Goal: Information Seeking & Learning: Learn about a topic

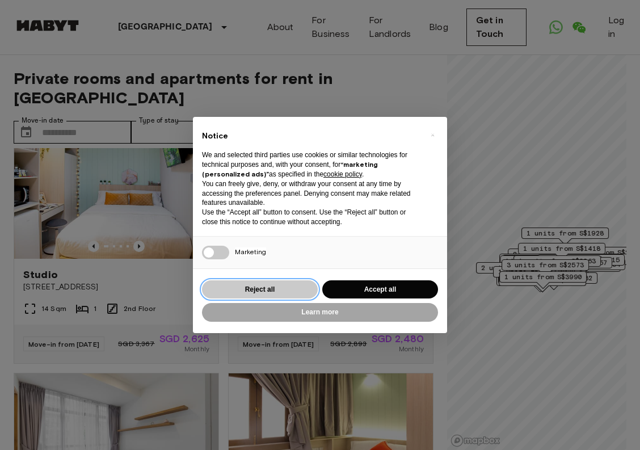
click at [260, 291] on button "Reject all" at bounding box center [260, 289] width 116 height 19
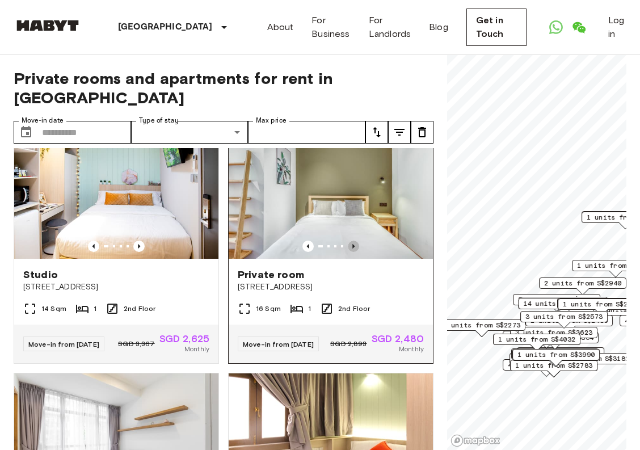
click at [355, 246] on icon "Previous image" at bounding box center [353, 245] width 11 height 11
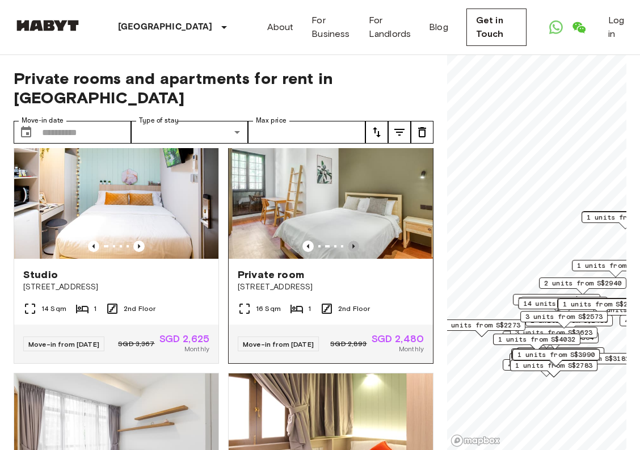
click at [355, 246] on icon "Previous image" at bounding box center [353, 245] width 11 height 11
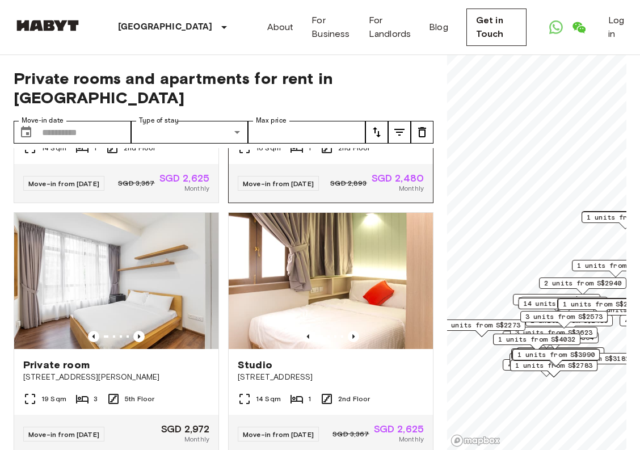
scroll to position [202, 0]
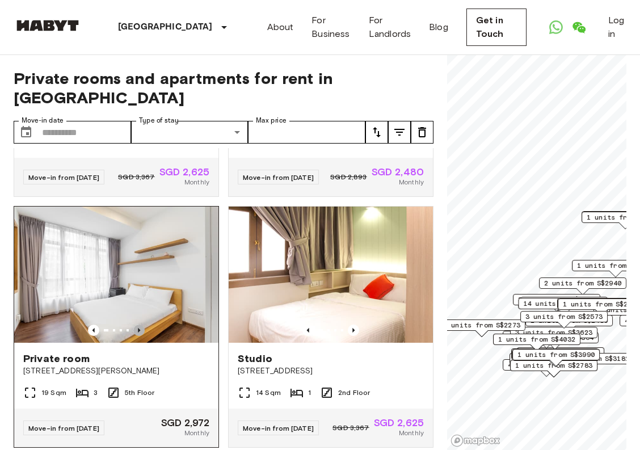
click at [137, 336] on icon "Previous image" at bounding box center [138, 329] width 11 height 11
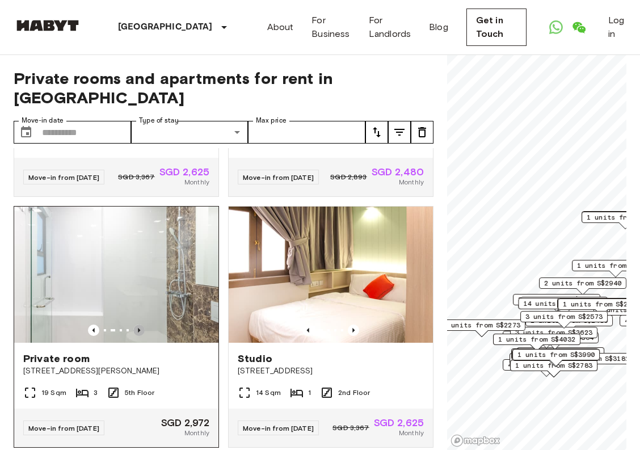
click at [138, 336] on icon "Previous image" at bounding box center [138, 329] width 11 height 11
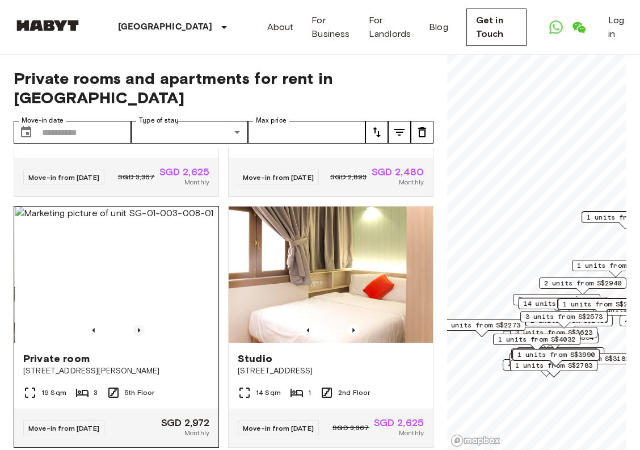
click at [140, 336] on icon "Previous image" at bounding box center [138, 329] width 11 height 11
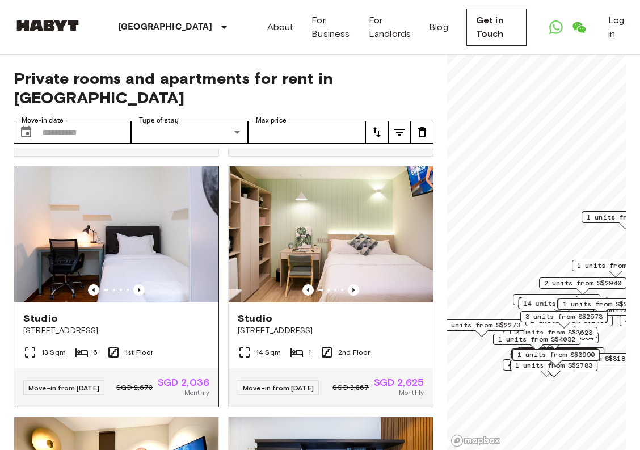
scroll to position [499, 0]
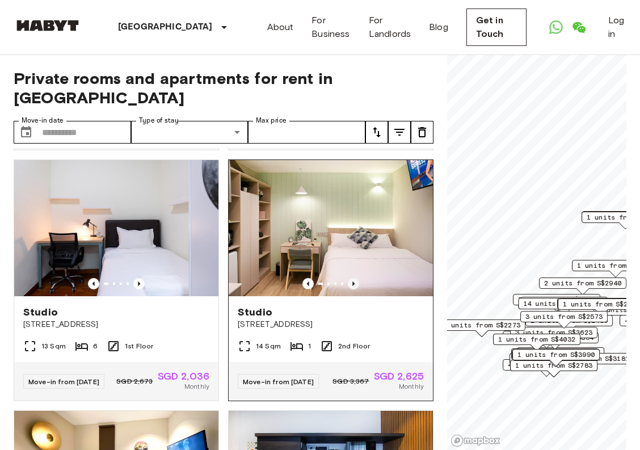
click at [354, 289] on icon "Previous image" at bounding box center [353, 283] width 11 height 11
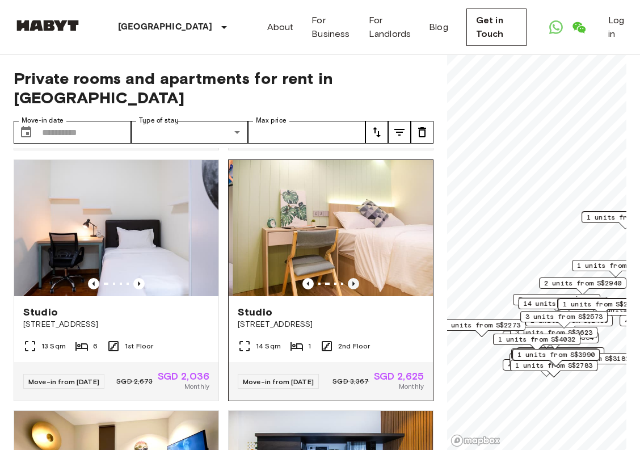
click at [354, 289] on icon "Previous image" at bounding box center [353, 283] width 11 height 11
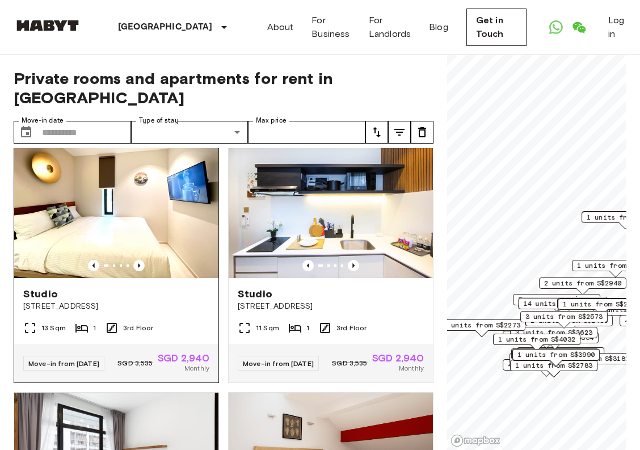
scroll to position [777, 0]
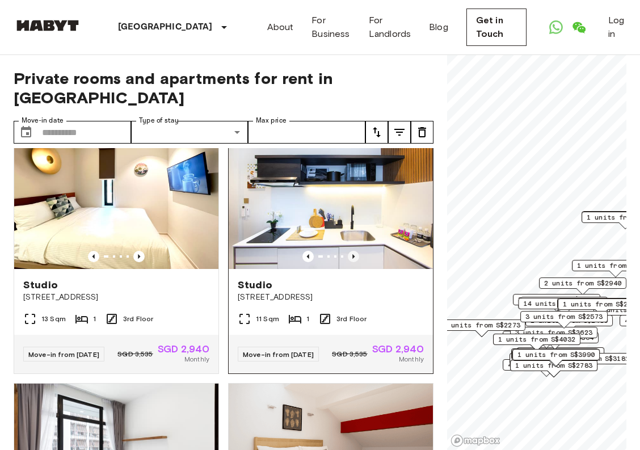
click at [352, 262] on icon "Previous image" at bounding box center [353, 256] width 11 height 11
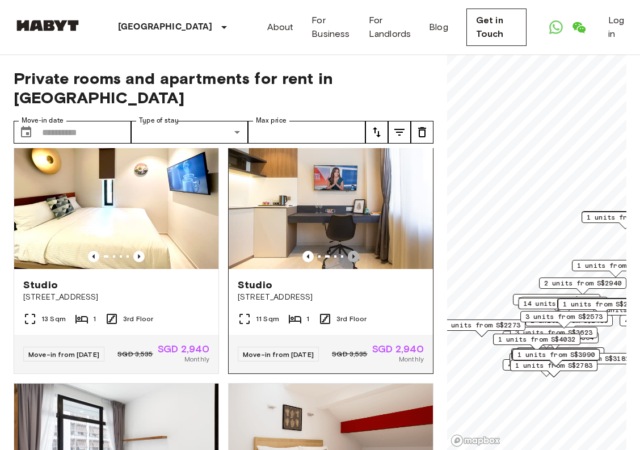
click at [352, 262] on icon "Previous image" at bounding box center [353, 256] width 11 height 11
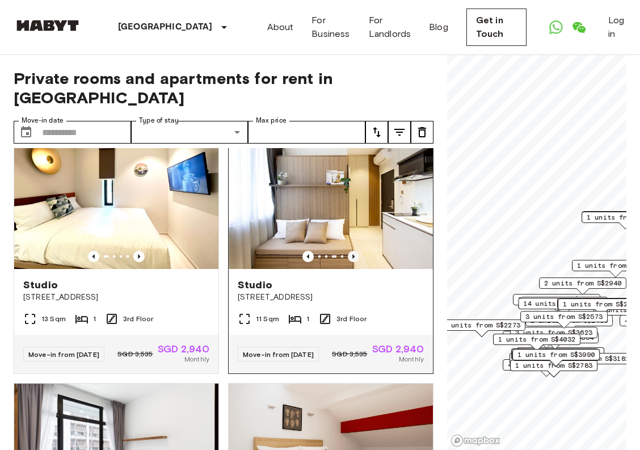
click at [352, 262] on icon "Previous image" at bounding box center [353, 256] width 11 height 11
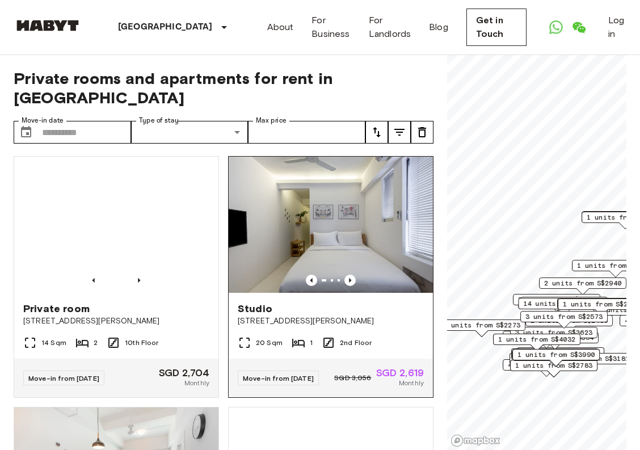
scroll to position [1255, 0]
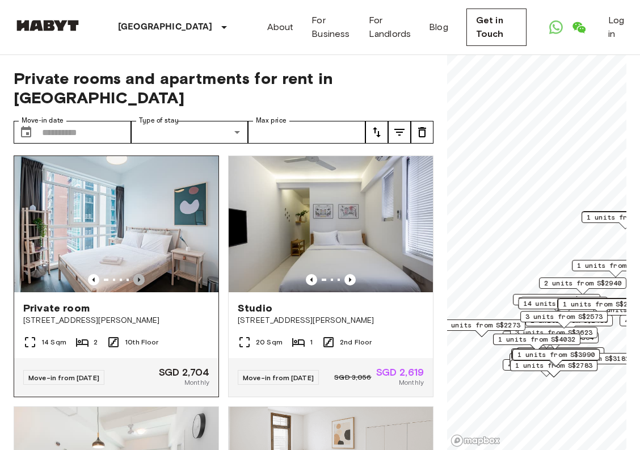
click at [136, 285] on icon "Previous image" at bounding box center [138, 279] width 11 height 11
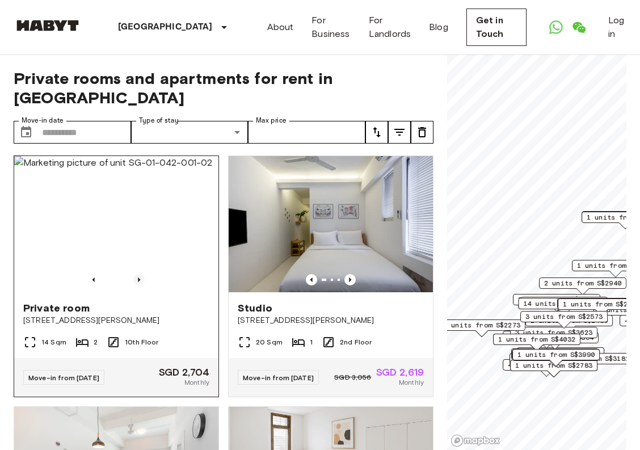
click at [138, 285] on icon "Previous image" at bounding box center [138, 279] width 11 height 11
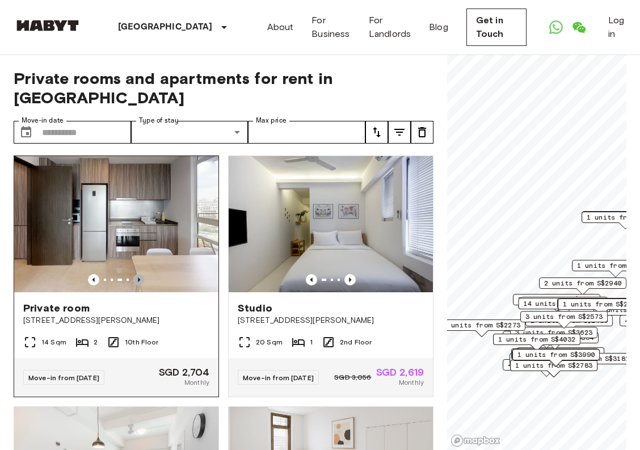
click at [138, 285] on icon "Previous image" at bounding box center [138, 279] width 11 height 11
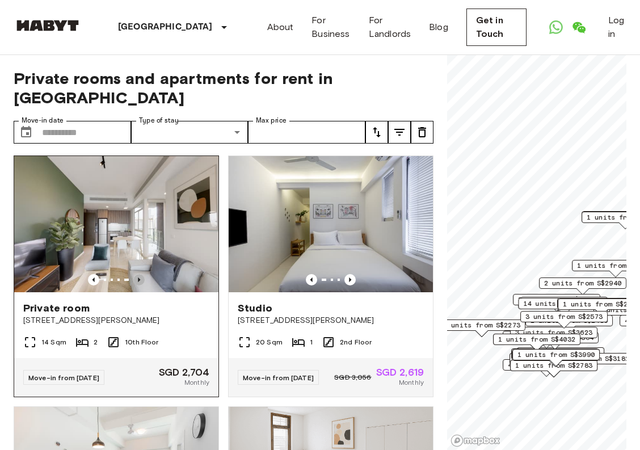
click at [139, 285] on icon "Previous image" at bounding box center [138, 279] width 11 height 11
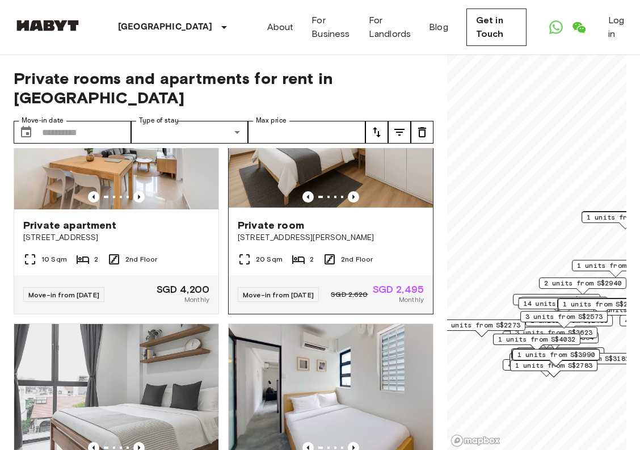
scroll to position [1591, 0]
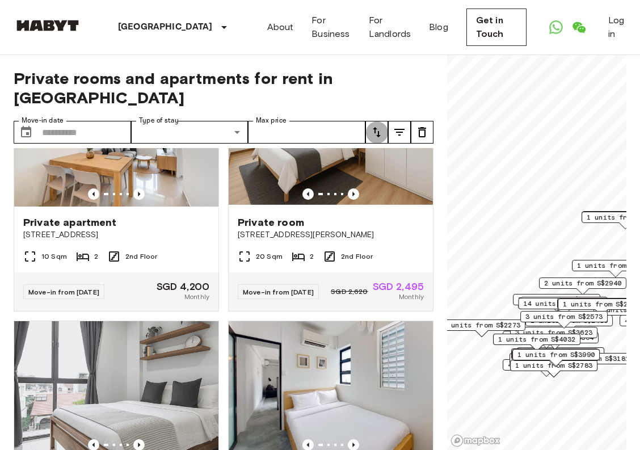
click at [379, 128] on icon "tune" at bounding box center [377, 132] width 14 height 14
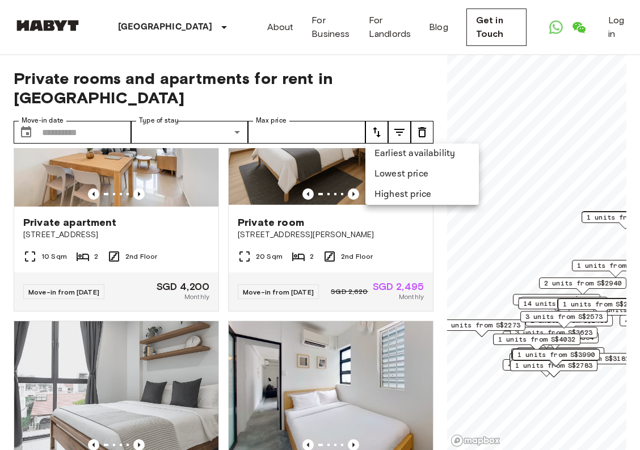
click at [376, 172] on li "Lowest price" at bounding box center [421, 174] width 113 height 20
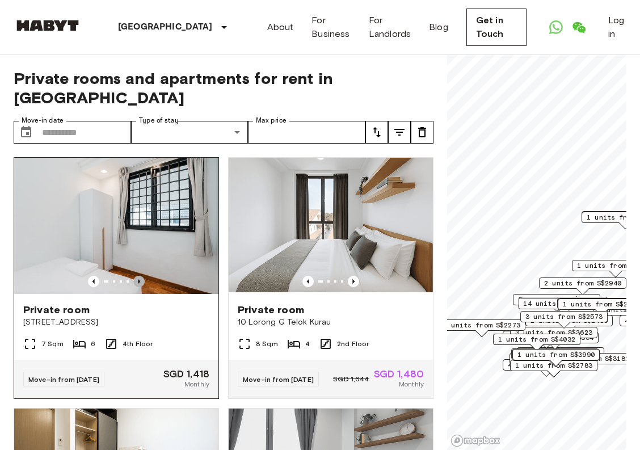
click at [140, 280] on icon "Previous image" at bounding box center [138, 281] width 11 height 11
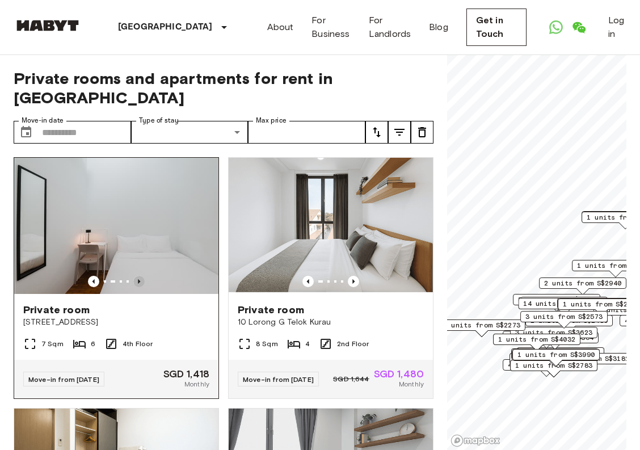
click at [141, 281] on icon "Previous image" at bounding box center [138, 281] width 11 height 11
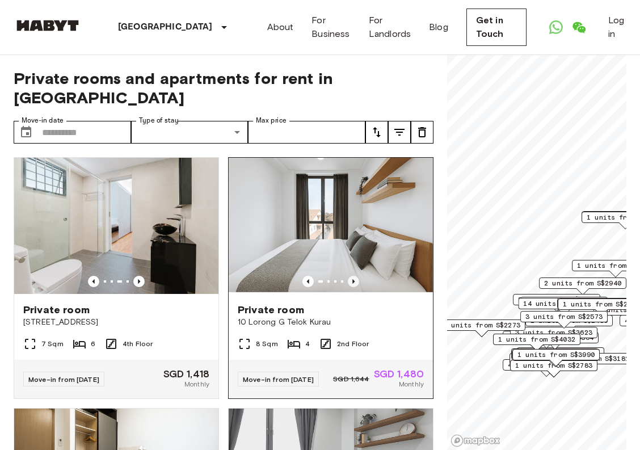
click at [354, 284] on icon "Previous image" at bounding box center [353, 281] width 11 height 11
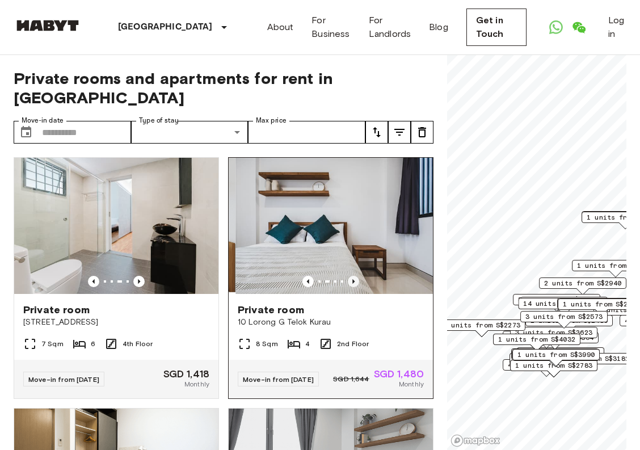
click at [354, 284] on icon "Previous image" at bounding box center [353, 281] width 11 height 11
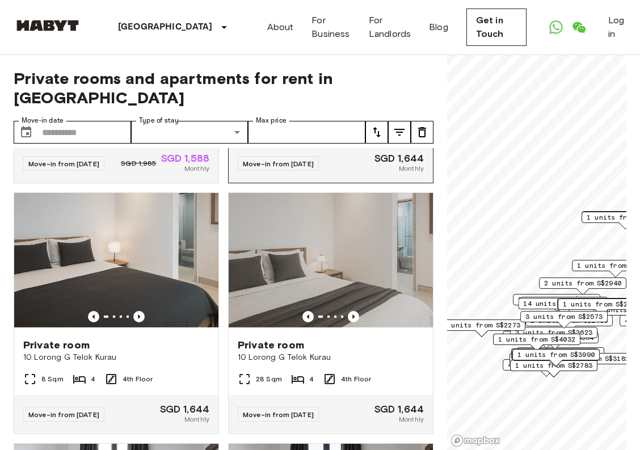
scroll to position [472, 0]
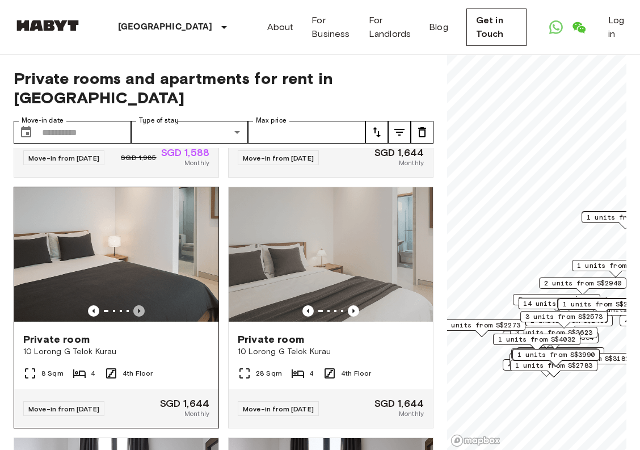
click at [139, 313] on icon "Previous image" at bounding box center [139, 311] width 2 height 5
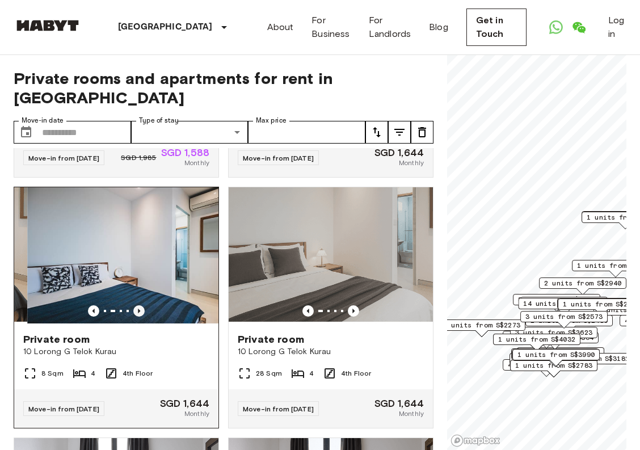
click at [140, 313] on icon "Previous image" at bounding box center [139, 311] width 2 height 5
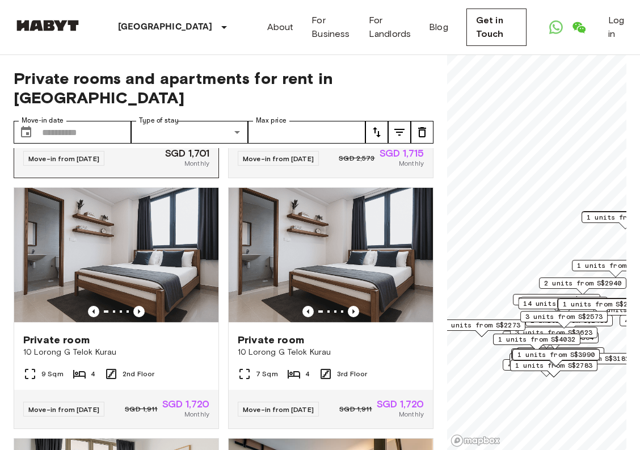
scroll to position [1985, 0]
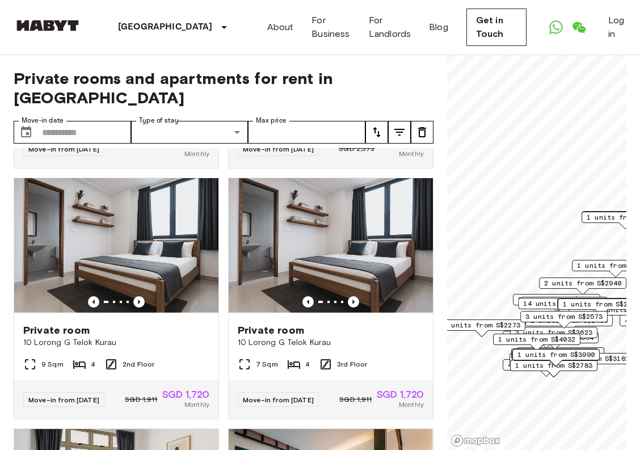
click at [96, 78] on span "Private rooms and apartments for rent in [GEOGRAPHIC_DATA]" at bounding box center [224, 88] width 420 height 39
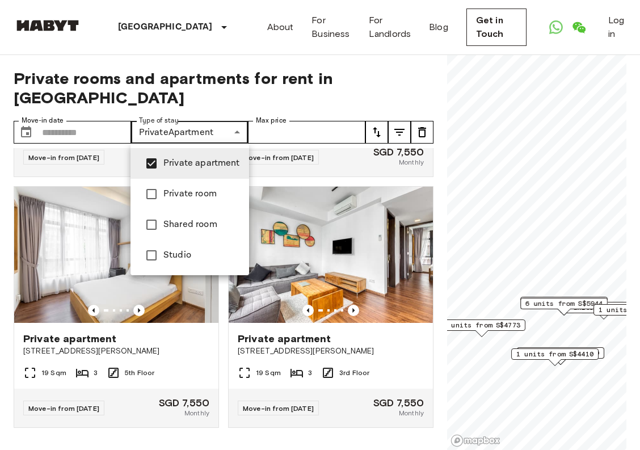
scroll to position [1985, 0]
click at [375, 135] on div at bounding box center [320, 225] width 640 height 450
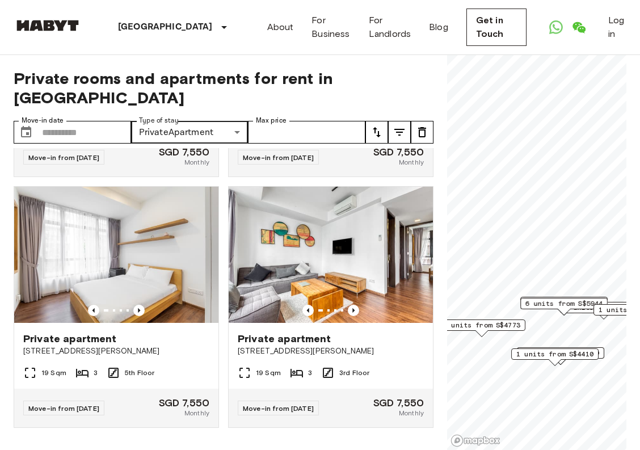
click at [375, 130] on icon "tune" at bounding box center [377, 132] width 8 height 10
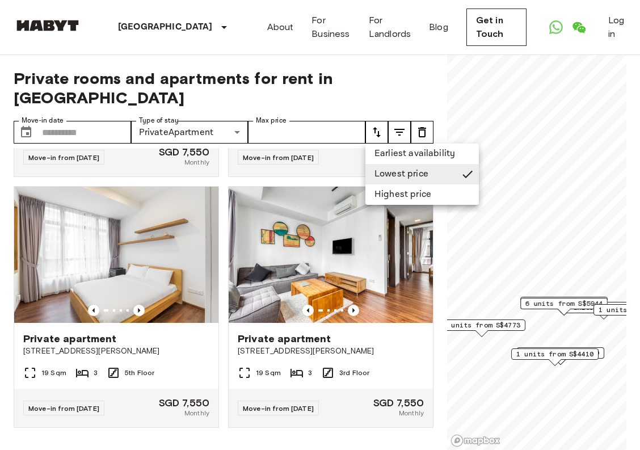
click at [379, 172] on li "Lowest price" at bounding box center [421, 174] width 113 height 20
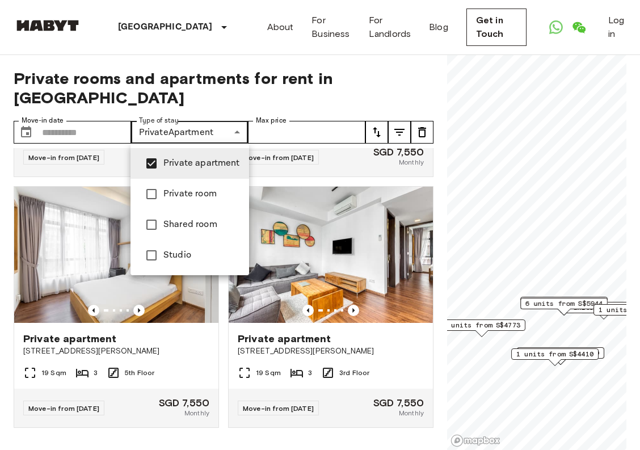
click at [183, 251] on span "Studio" at bounding box center [201, 255] width 77 height 14
type input "**********"
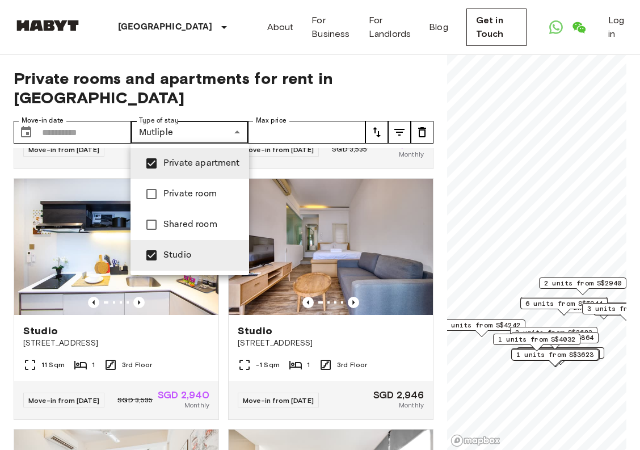
click at [319, 104] on div at bounding box center [320, 225] width 640 height 450
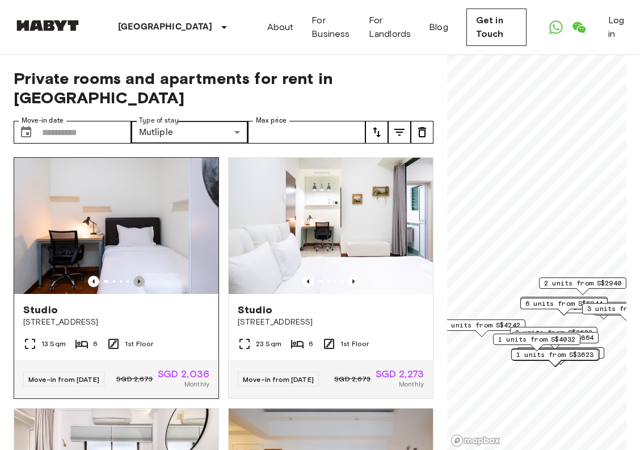
click at [140, 283] on icon "Previous image" at bounding box center [138, 281] width 11 height 11
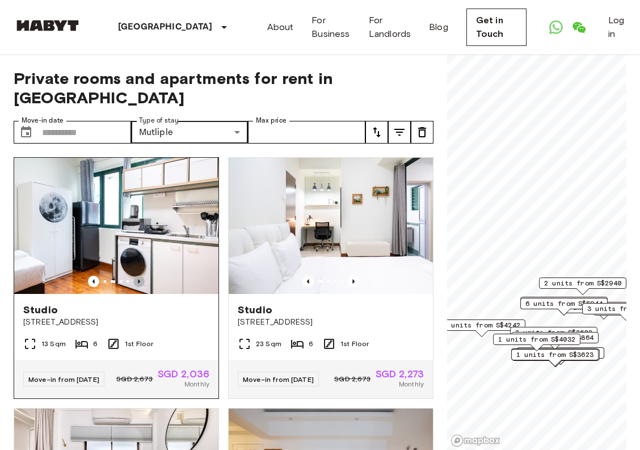
click at [140, 283] on icon "Previous image" at bounding box center [138, 281] width 11 height 11
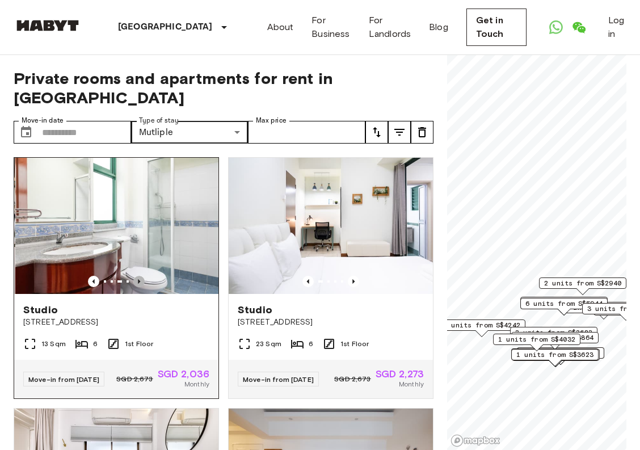
click at [140, 283] on icon "Previous image" at bounding box center [138, 281] width 11 height 11
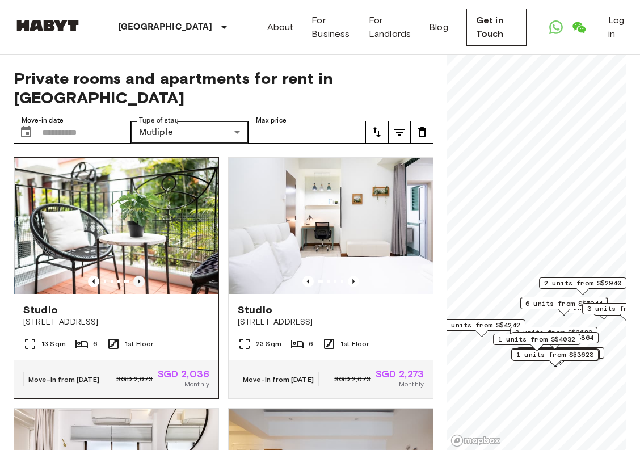
click at [140, 283] on icon "Previous image" at bounding box center [138, 281] width 11 height 11
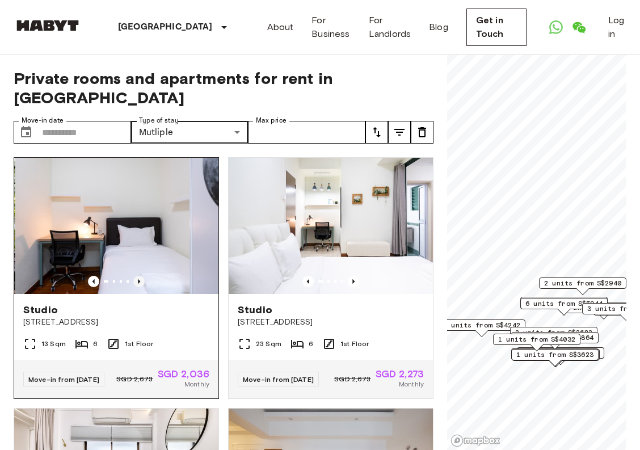
click at [141, 284] on icon "Previous image" at bounding box center [138, 281] width 11 height 11
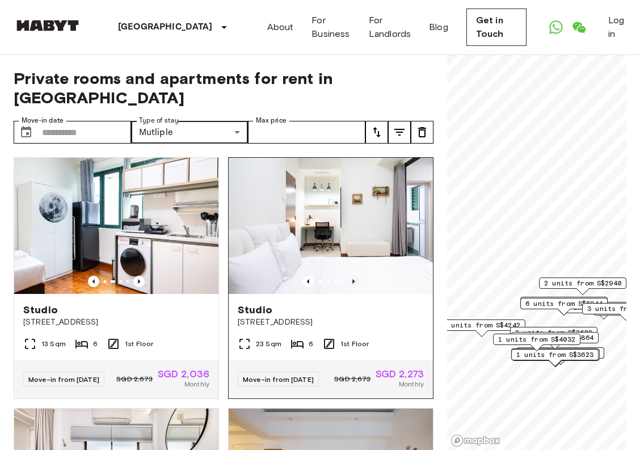
click at [352, 279] on icon "Previous image" at bounding box center [353, 281] width 11 height 11
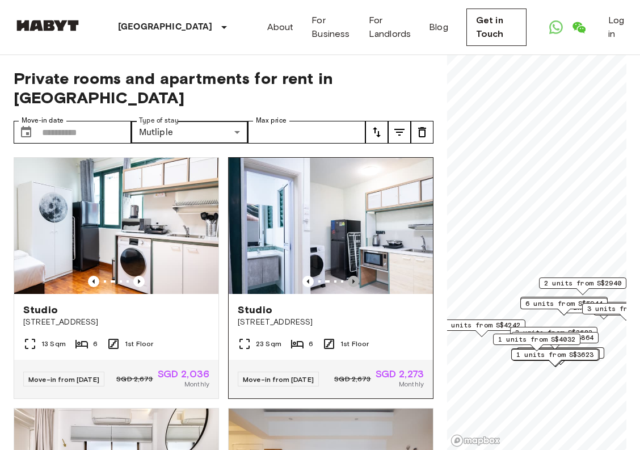
click at [353, 279] on icon "Previous image" at bounding box center [353, 281] width 11 height 11
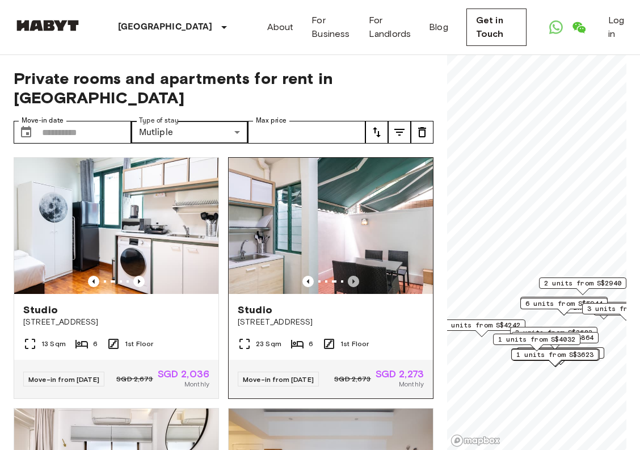
click at [353, 279] on icon "Previous image" at bounding box center [353, 281] width 11 height 11
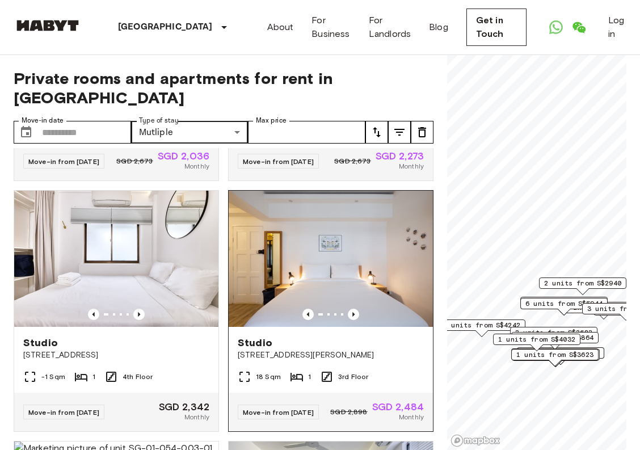
scroll to position [219, 0]
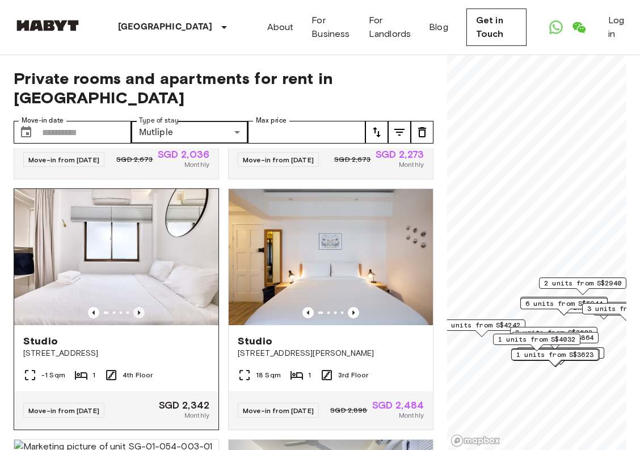
click at [138, 315] on icon "Previous image" at bounding box center [139, 312] width 2 height 5
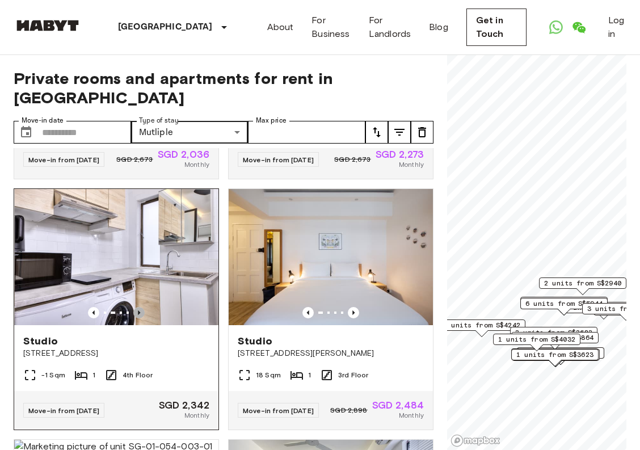
click at [138, 315] on icon "Previous image" at bounding box center [139, 312] width 2 height 5
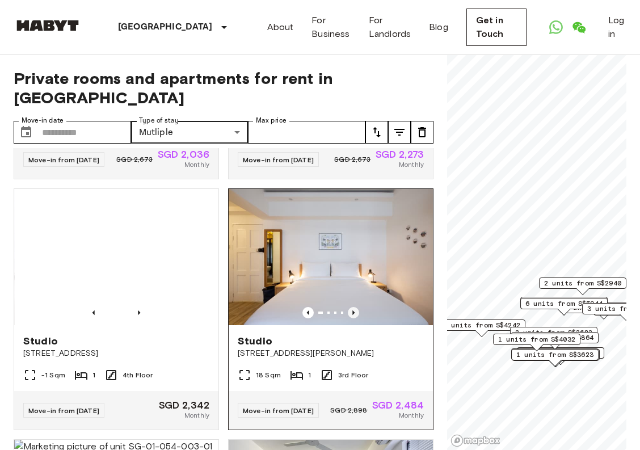
click at [354, 318] on icon "Previous image" at bounding box center [353, 312] width 11 height 11
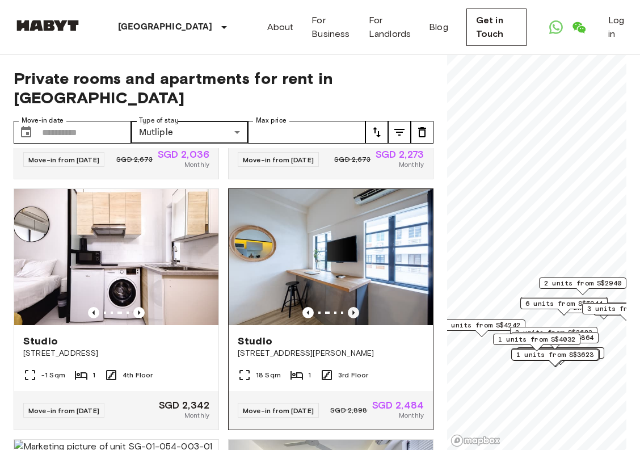
click at [354, 318] on icon "Previous image" at bounding box center [353, 312] width 11 height 11
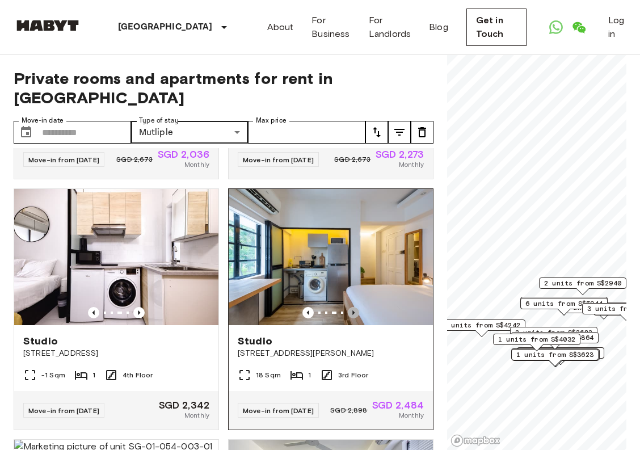
click at [354, 318] on icon "Previous image" at bounding box center [353, 312] width 11 height 11
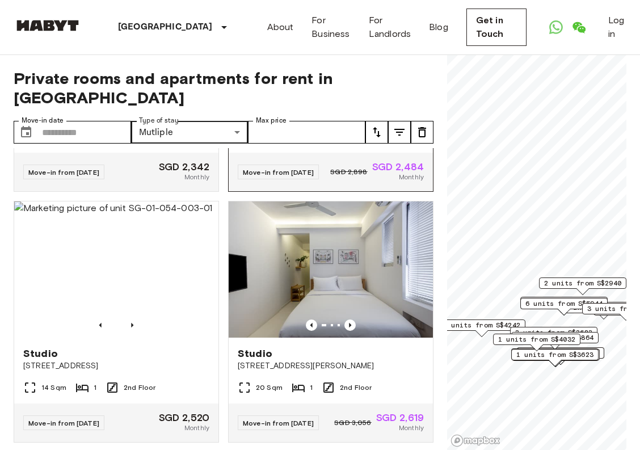
scroll to position [461, 0]
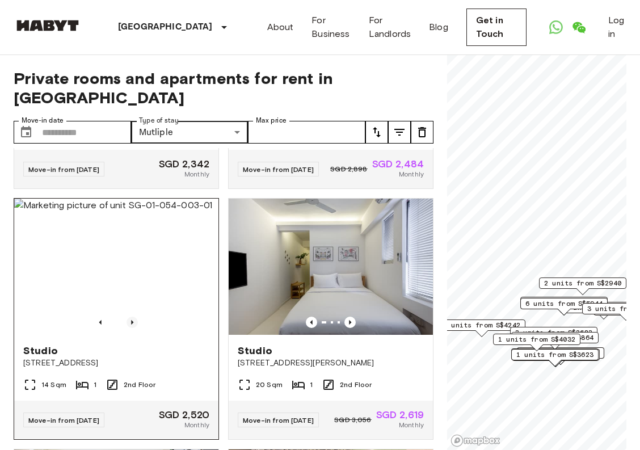
click at [131, 328] on icon "Previous image" at bounding box center [131, 321] width 11 height 11
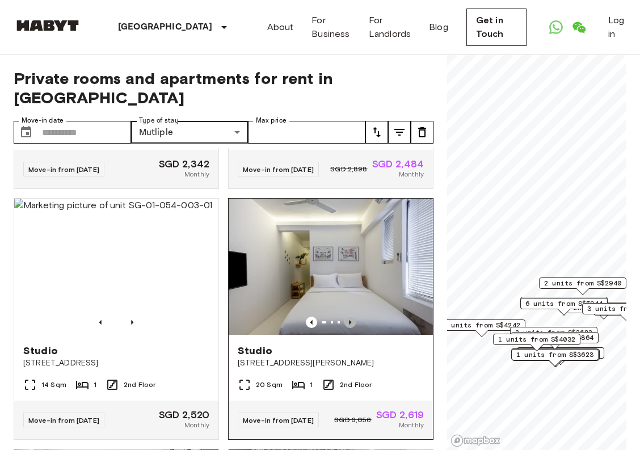
click at [347, 328] on icon "Previous image" at bounding box center [349, 321] width 11 height 11
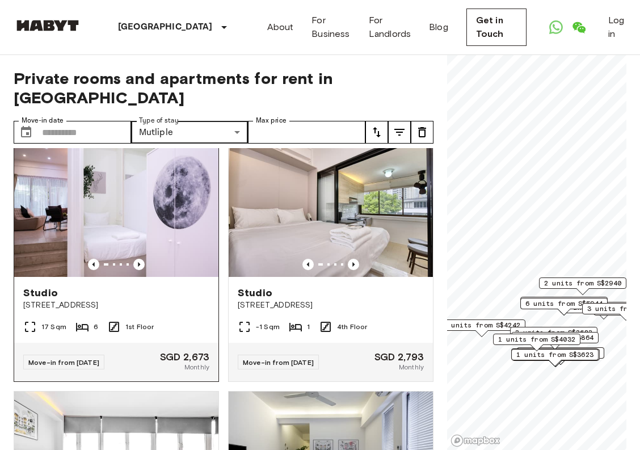
scroll to position [1274, 0]
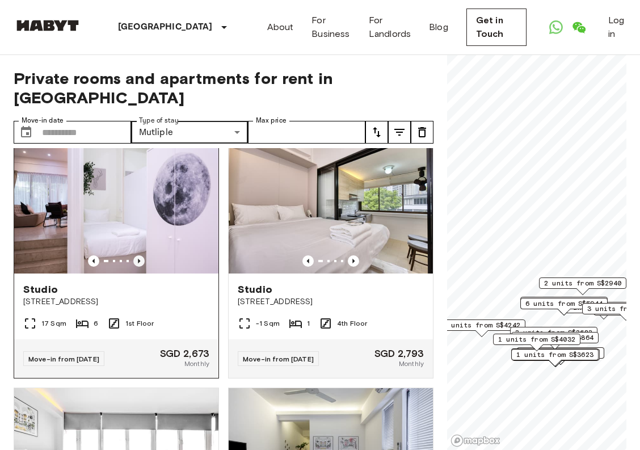
click at [137, 267] on icon "Previous image" at bounding box center [138, 260] width 11 height 11
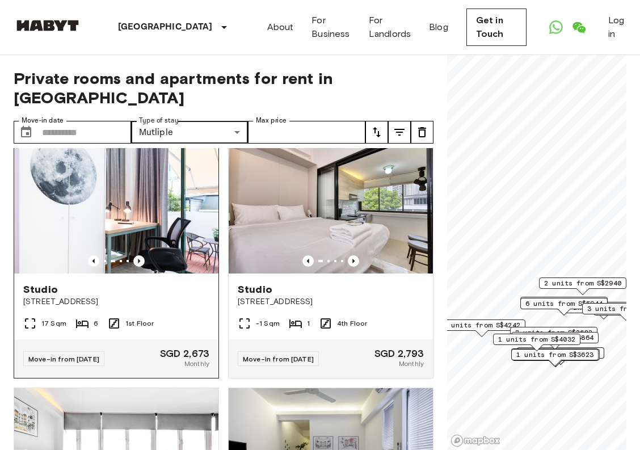
click at [137, 267] on icon "Previous image" at bounding box center [138, 260] width 11 height 11
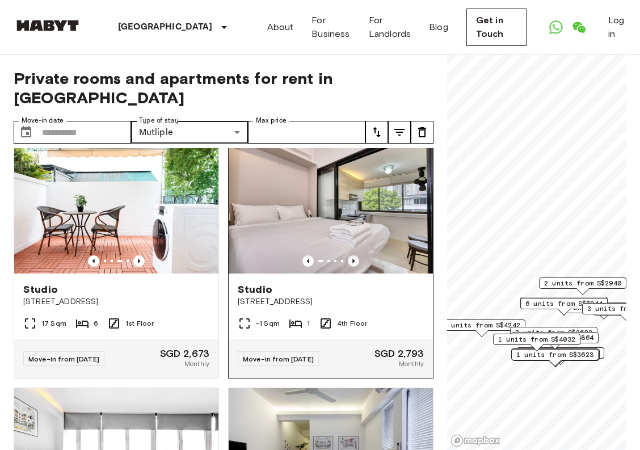
click at [355, 267] on icon "Previous image" at bounding box center [353, 260] width 11 height 11
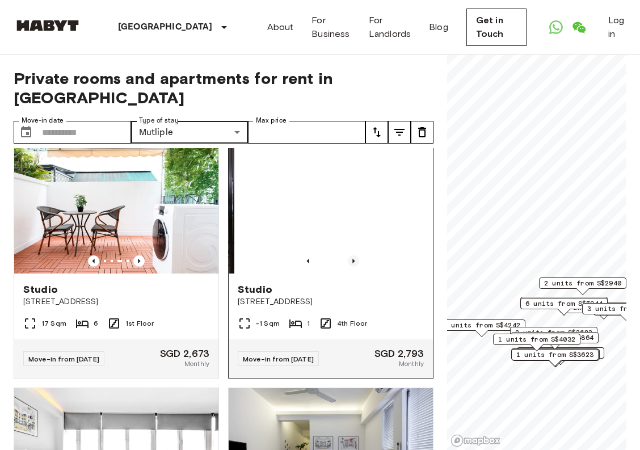
click at [354, 267] on icon "Previous image" at bounding box center [353, 260] width 11 height 11
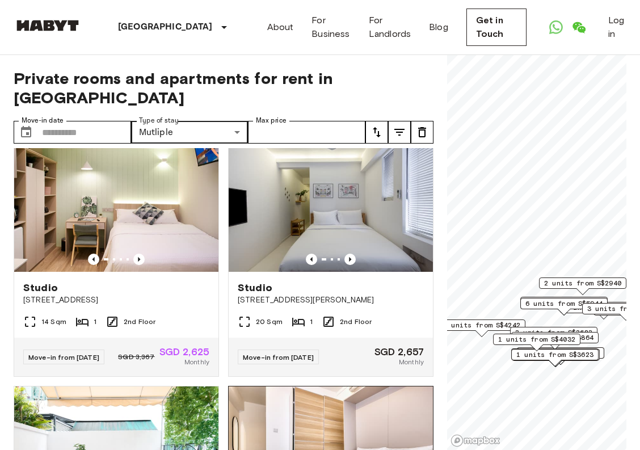
scroll to position [1004, 0]
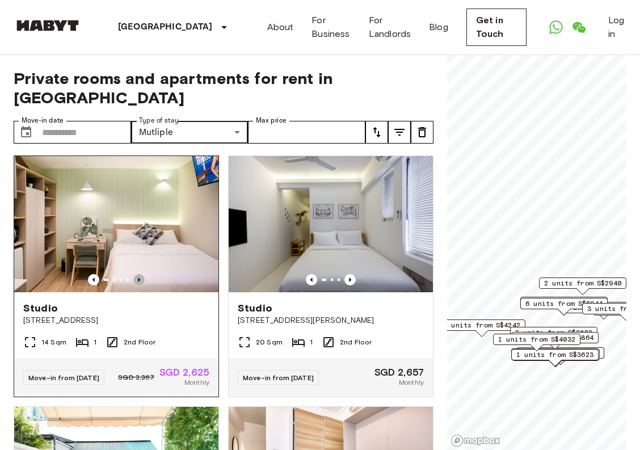
click at [140, 285] on icon "Previous image" at bounding box center [138, 279] width 11 height 11
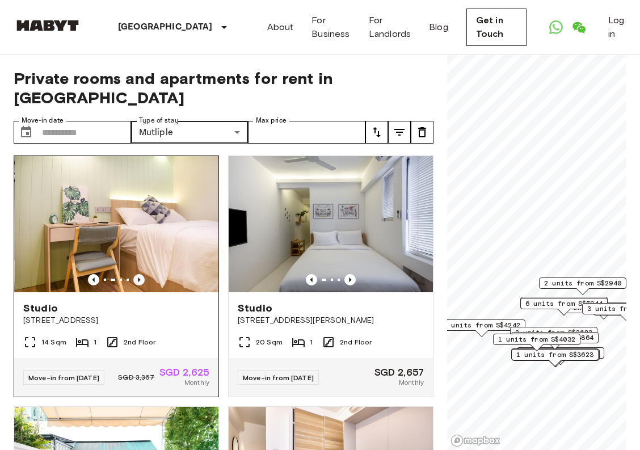
click at [140, 285] on icon "Previous image" at bounding box center [138, 279] width 11 height 11
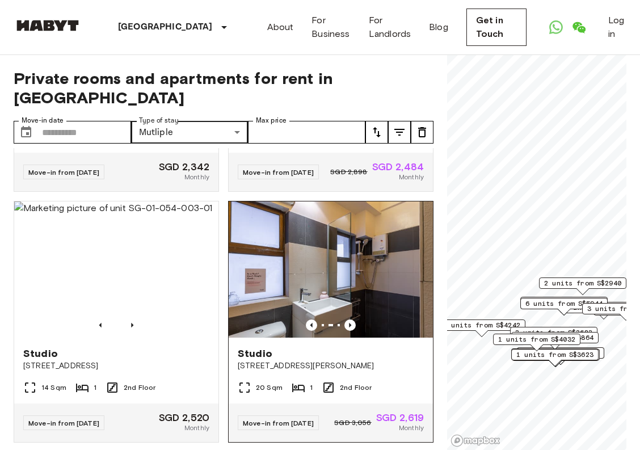
scroll to position [471, 0]
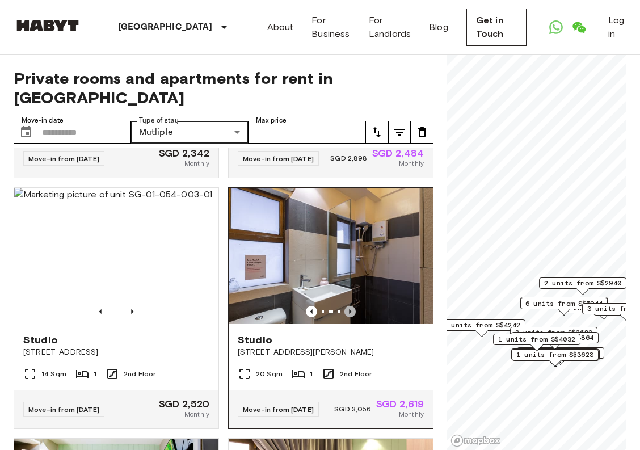
click at [351, 317] on icon "Previous image" at bounding box center [349, 311] width 11 height 11
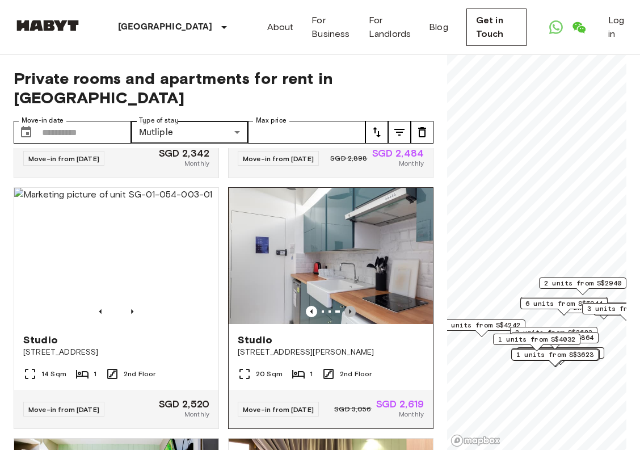
click at [351, 317] on icon "Previous image" at bounding box center [349, 311] width 11 height 11
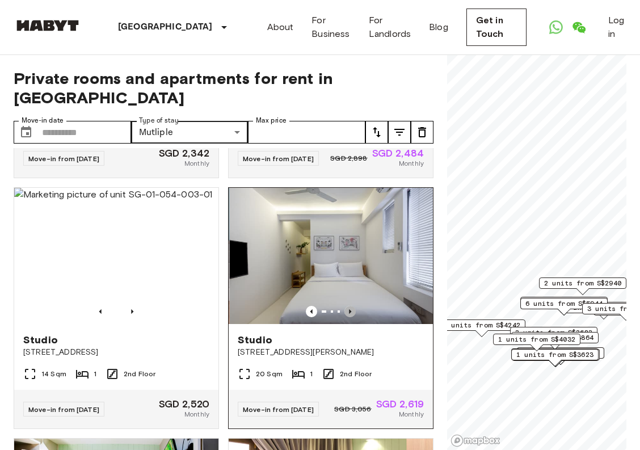
click at [351, 317] on icon "Previous image" at bounding box center [349, 311] width 11 height 11
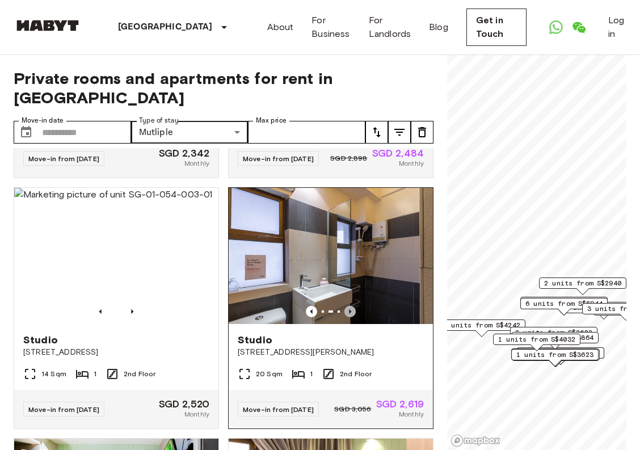
click at [351, 317] on icon "Previous image" at bounding box center [349, 311] width 11 height 11
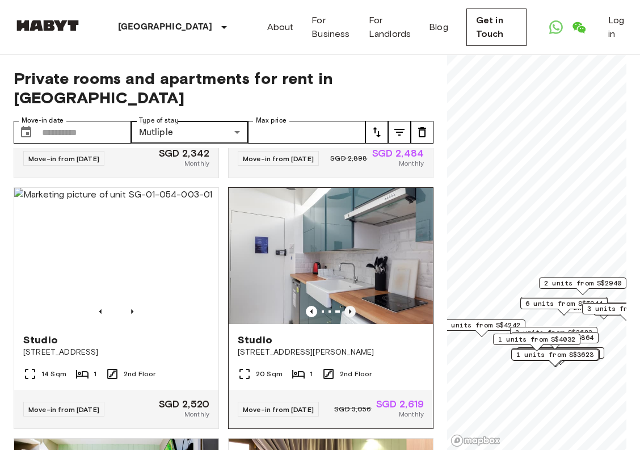
click at [351, 317] on icon "Previous image" at bounding box center [349, 311] width 11 height 11
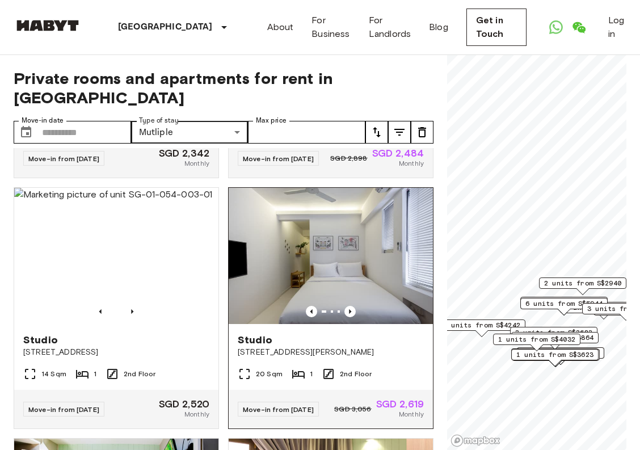
click at [352, 272] on img at bounding box center [331, 256] width 204 height 136
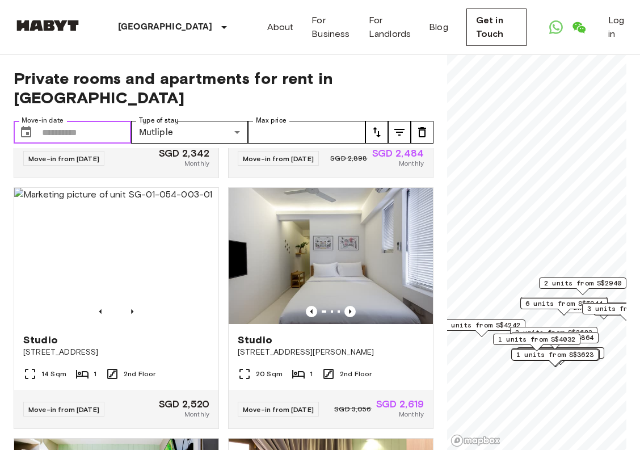
click at [108, 126] on input "Move-in date" at bounding box center [86, 132] width 89 height 23
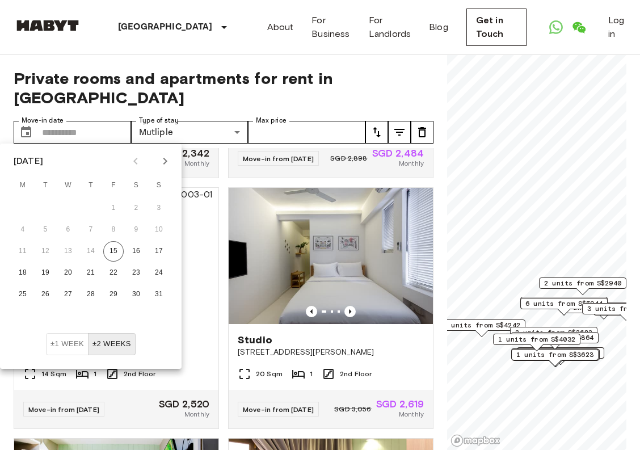
click at [173, 162] on button "Next month" at bounding box center [164, 160] width 19 height 19
click at [166, 162] on icon "Next month" at bounding box center [165, 161] width 4 height 7
click at [166, 163] on icon "Next month" at bounding box center [165, 161] width 4 height 7
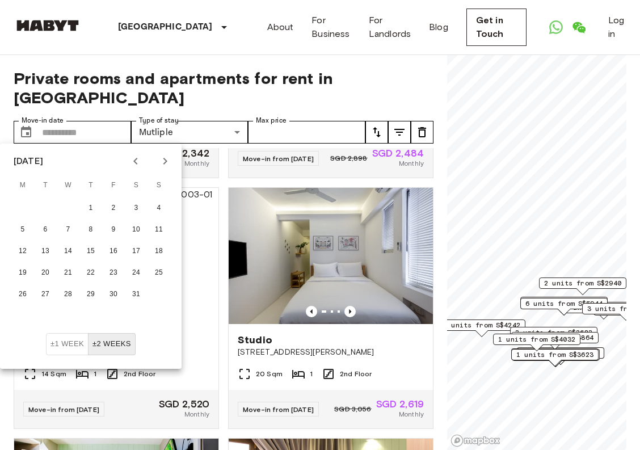
click at [166, 163] on icon "Next month" at bounding box center [165, 161] width 4 height 7
click at [166, 163] on icon "Next month" at bounding box center [165, 161] width 14 height 14
click at [167, 164] on icon "Next month" at bounding box center [165, 161] width 14 height 14
click at [165, 163] on icon "Next month" at bounding box center [165, 161] width 4 height 7
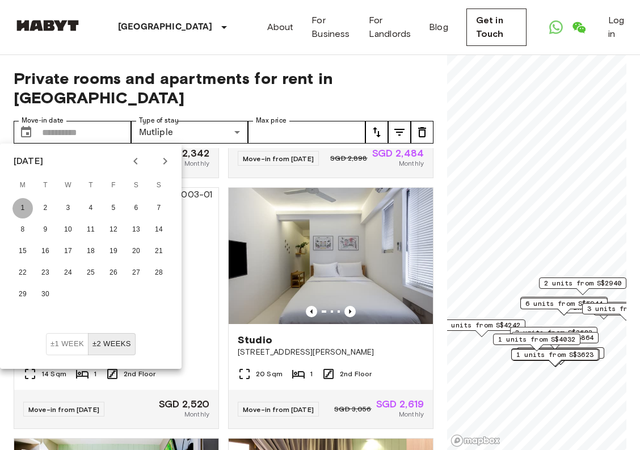
click at [24, 205] on button "1" at bounding box center [22, 208] width 20 height 20
type input "**********"
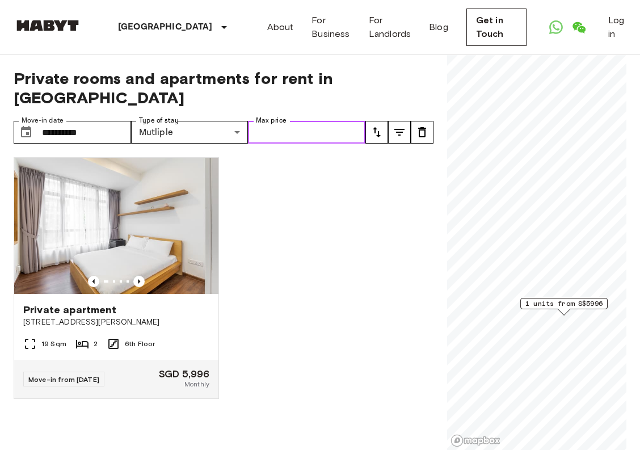
click at [260, 134] on input "Max price" at bounding box center [306, 132] width 117 height 23
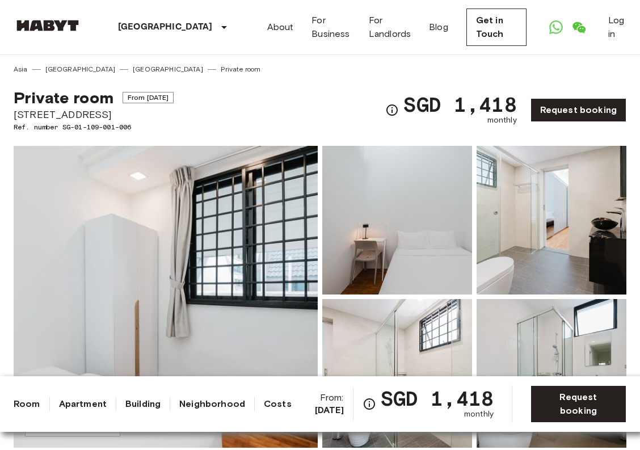
click at [204, 282] on img at bounding box center [166, 297] width 304 height 302
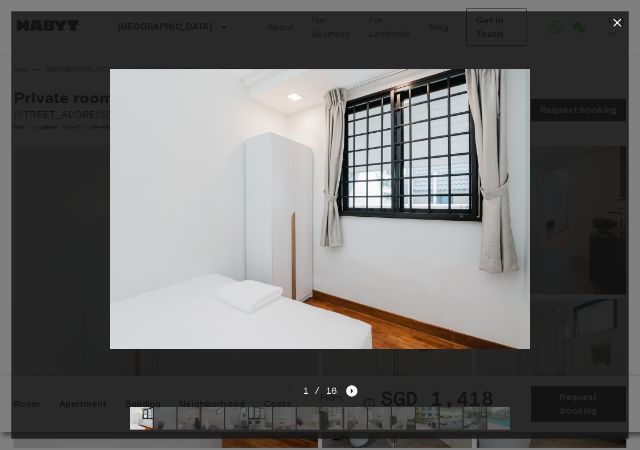
click at [355, 392] on icon "Next image" at bounding box center [351, 390] width 11 height 11
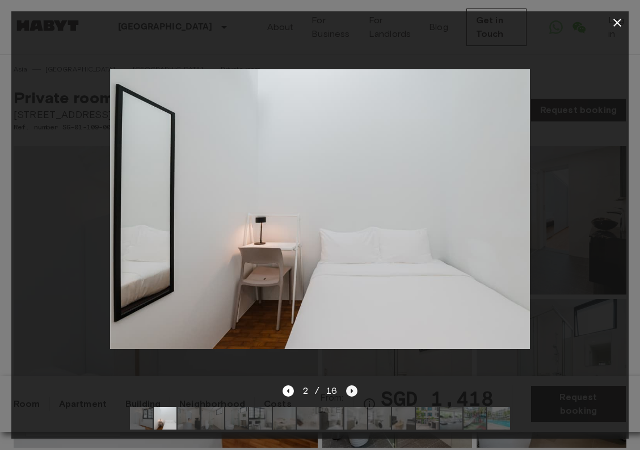
click at [355, 392] on icon "Next image" at bounding box center [351, 390] width 11 height 11
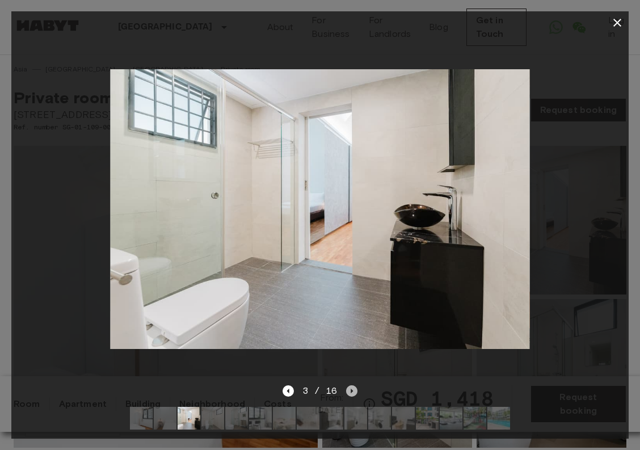
click at [354, 392] on icon "Next image" at bounding box center [351, 390] width 11 height 11
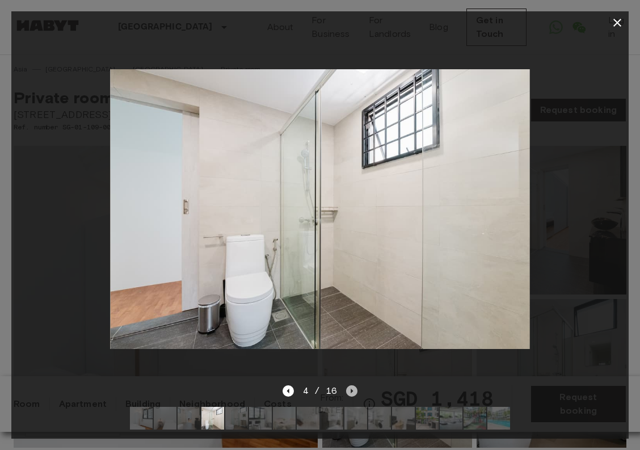
click at [354, 392] on icon "Next image" at bounding box center [351, 390] width 11 height 11
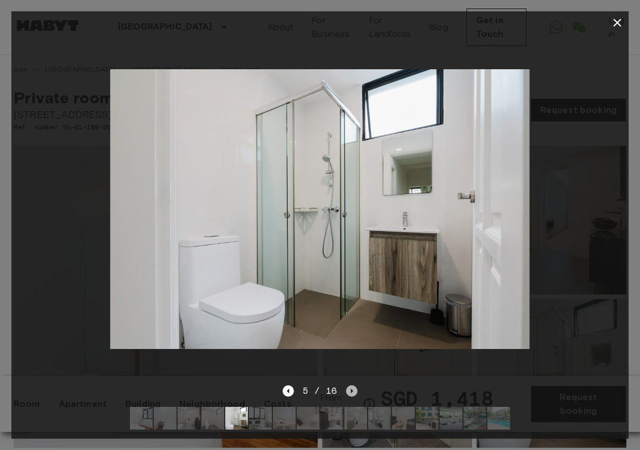
click at [354, 392] on icon "Next image" at bounding box center [351, 390] width 11 height 11
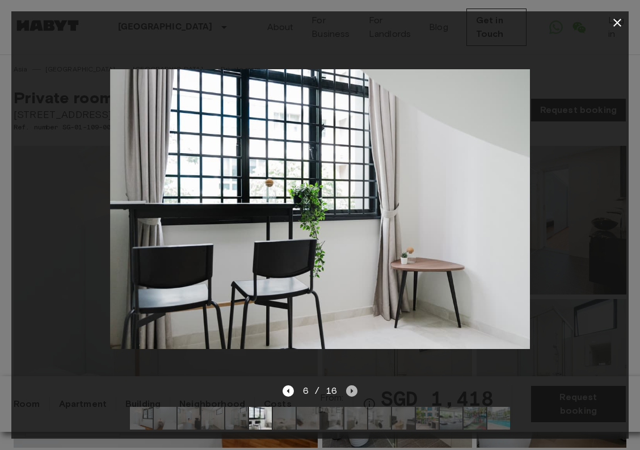
click at [354, 392] on icon "Next image" at bounding box center [351, 390] width 11 height 11
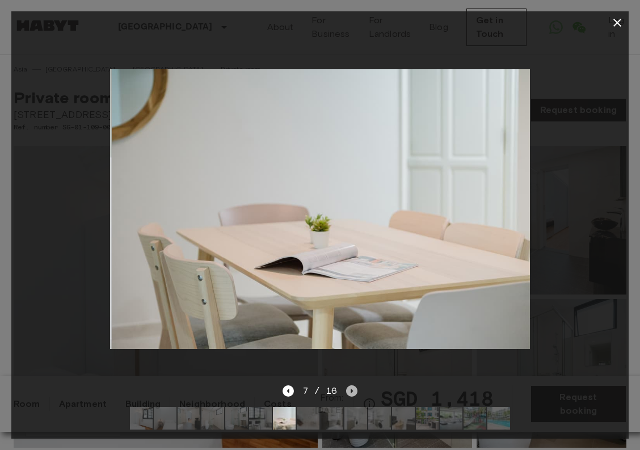
click at [354, 392] on icon "Next image" at bounding box center [351, 390] width 11 height 11
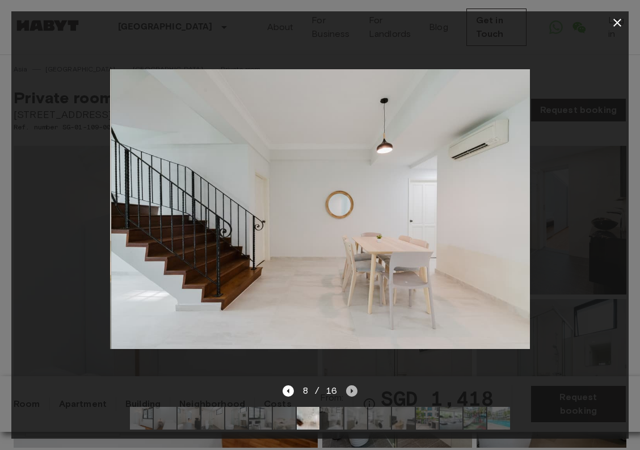
click at [354, 392] on icon "Next image" at bounding box center [351, 390] width 11 height 11
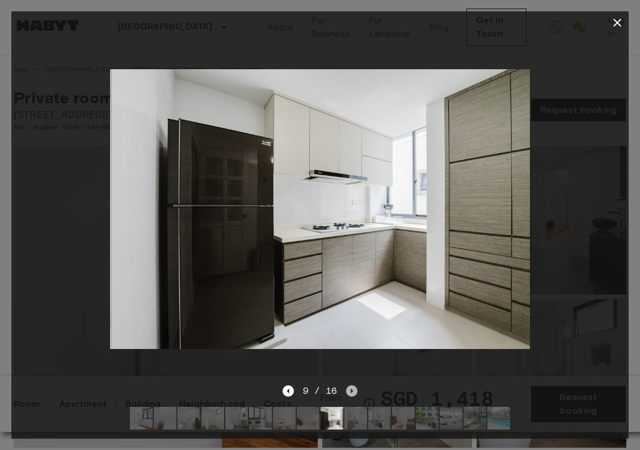
click at [354, 392] on icon "Next image" at bounding box center [351, 390] width 11 height 11
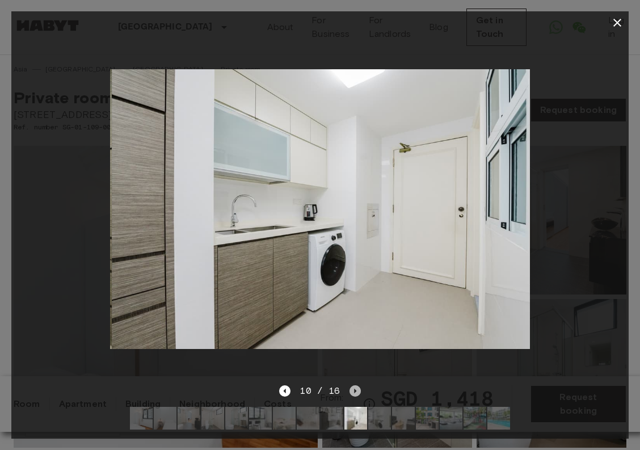
click at [354, 392] on icon "Next image" at bounding box center [354, 390] width 11 height 11
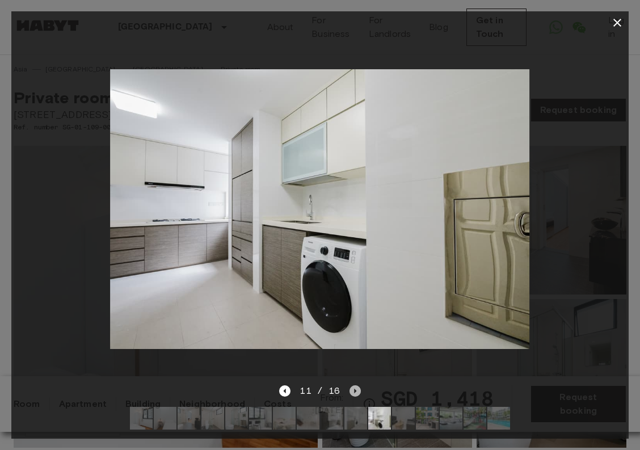
click at [354, 390] on icon "Next image" at bounding box center [355, 391] width 2 height 5
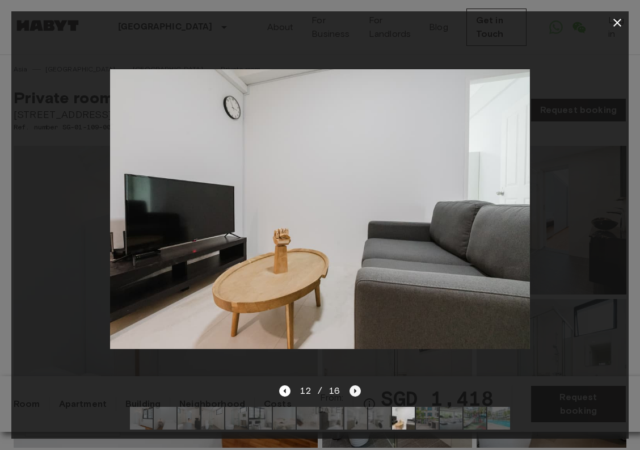
click at [354, 390] on icon "Next image" at bounding box center [355, 391] width 2 height 5
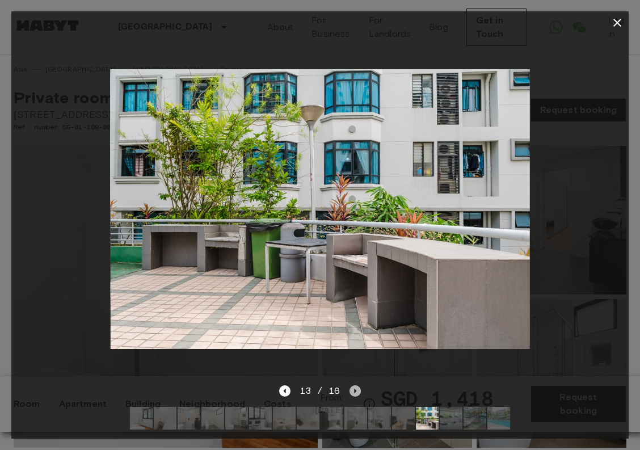
click at [354, 390] on icon "Next image" at bounding box center [355, 391] width 2 height 5
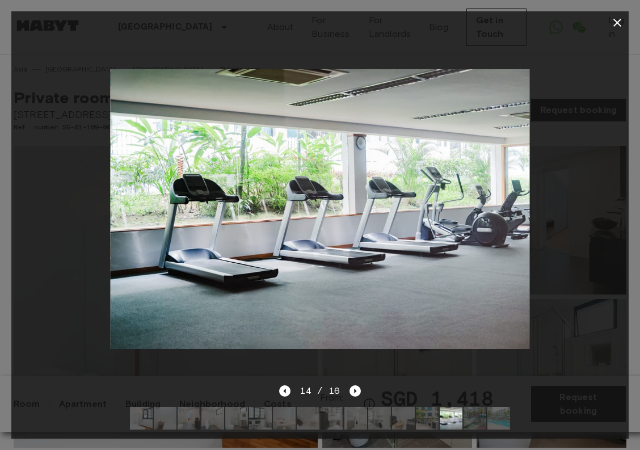
click at [615, 19] on icon "button" at bounding box center [617, 23] width 14 height 14
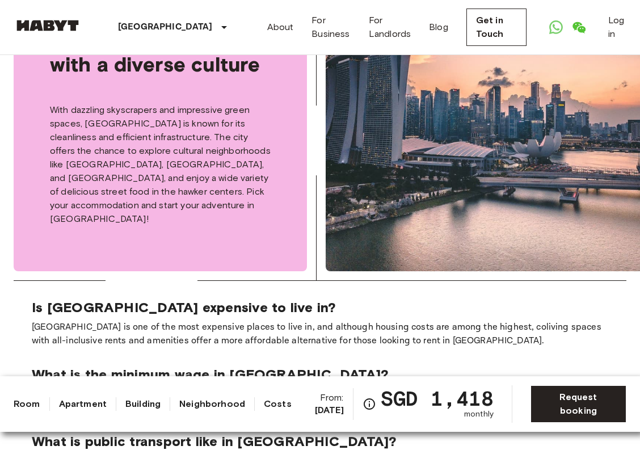
scroll to position [2202, 0]
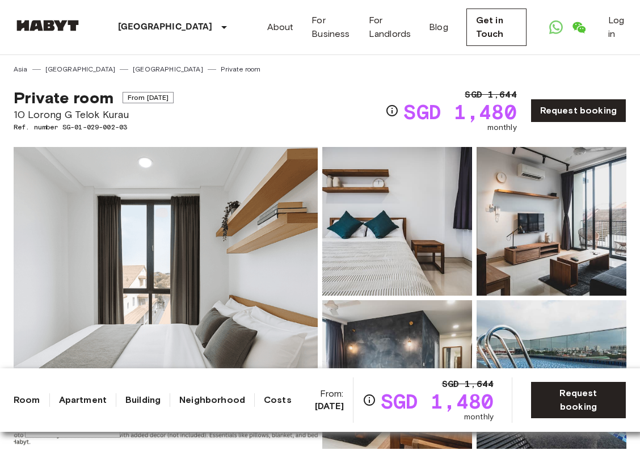
click at [247, 244] on img at bounding box center [166, 298] width 304 height 302
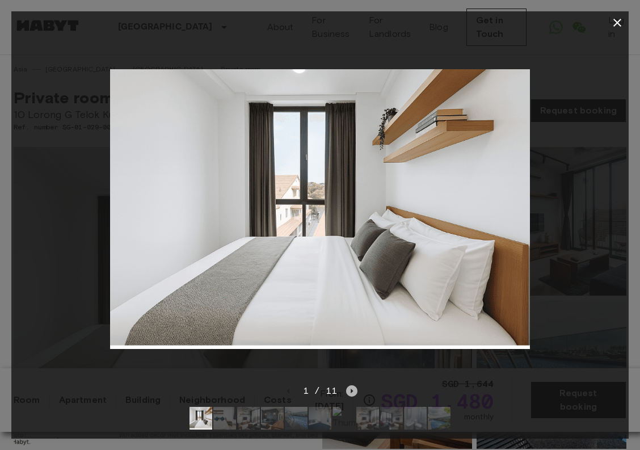
click at [351, 392] on icon "Next image" at bounding box center [352, 391] width 2 height 5
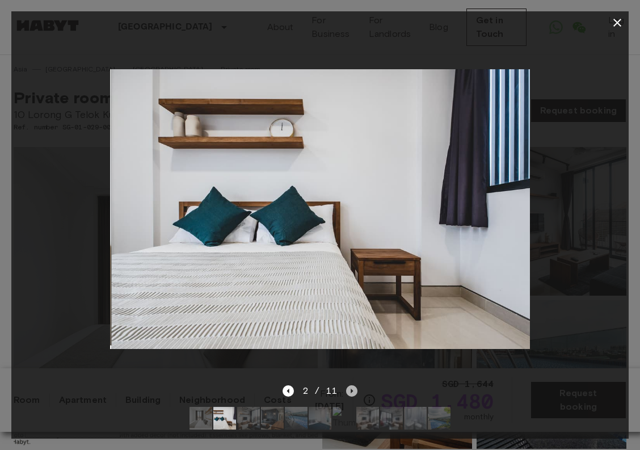
click at [351, 392] on icon "Next image" at bounding box center [352, 391] width 2 height 5
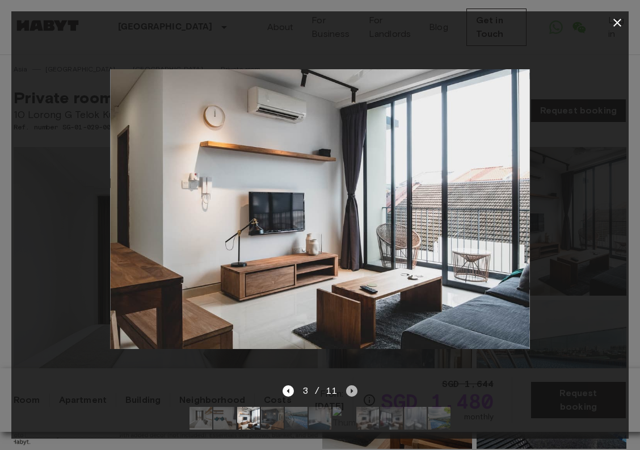
click at [351, 392] on icon "Next image" at bounding box center [352, 391] width 2 height 5
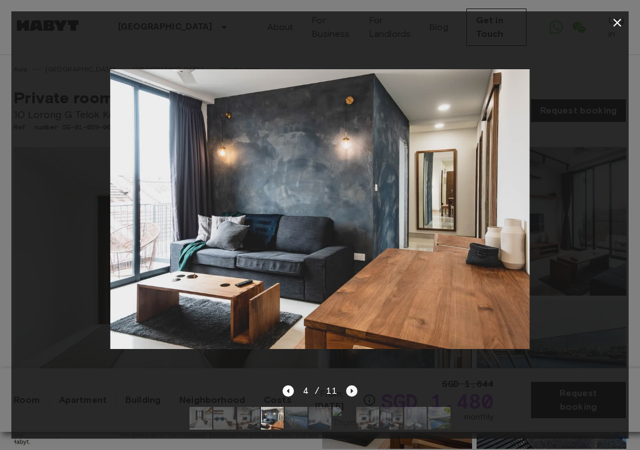
click at [352, 392] on icon "Next image" at bounding box center [351, 390] width 11 height 11
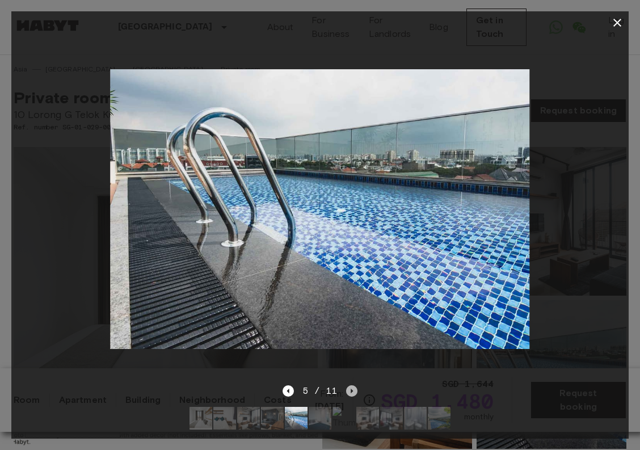
click at [352, 392] on icon "Next image" at bounding box center [351, 390] width 11 height 11
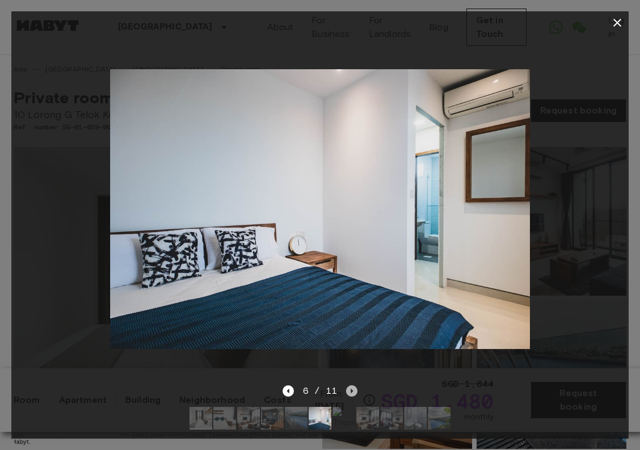
click at [352, 392] on icon "Next image" at bounding box center [351, 390] width 11 height 11
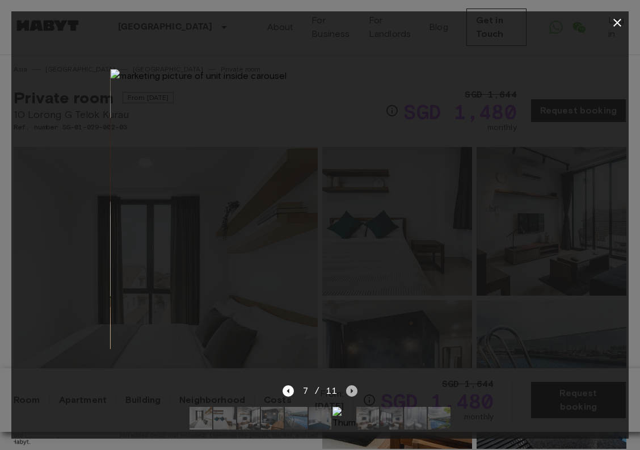
click at [352, 392] on icon "Next image" at bounding box center [351, 390] width 11 height 11
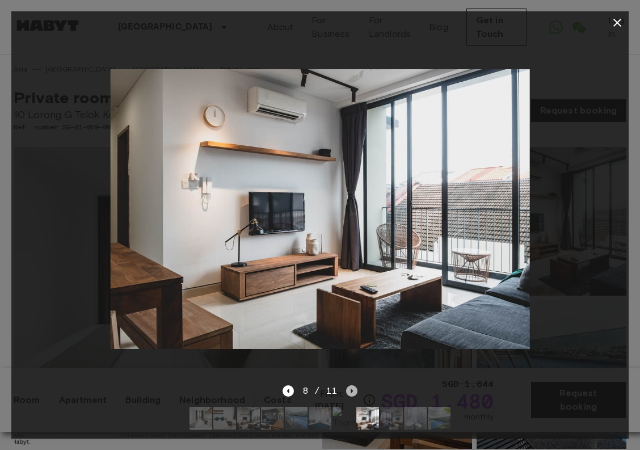
click at [352, 386] on icon "Next image" at bounding box center [351, 390] width 11 height 11
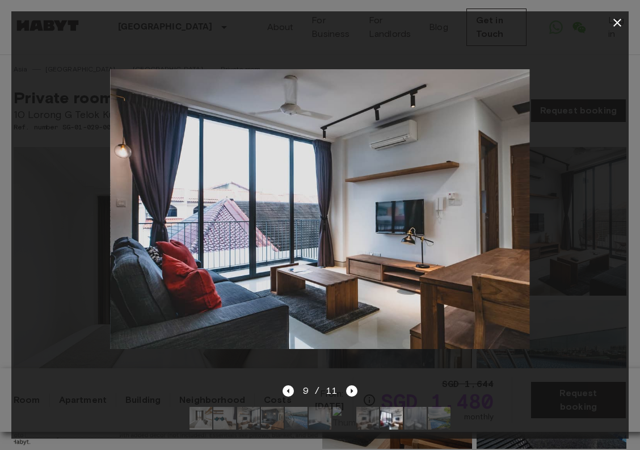
click at [613, 24] on icon "button" at bounding box center [617, 23] width 14 height 14
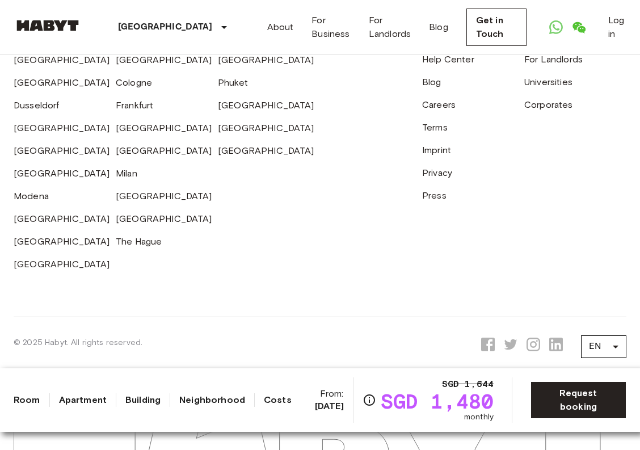
scroll to position [3071, 0]
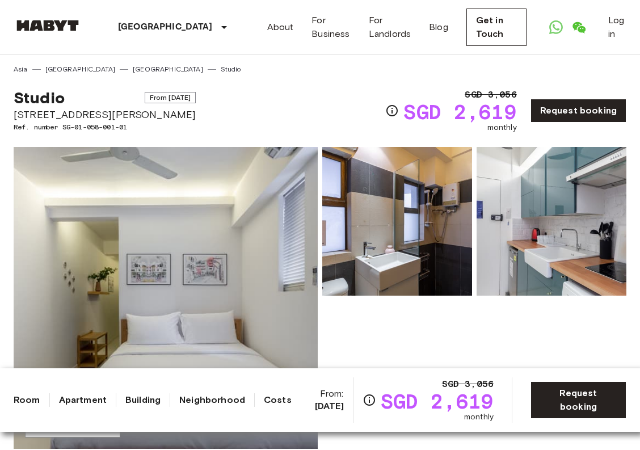
click at [260, 263] on img at bounding box center [166, 298] width 304 height 302
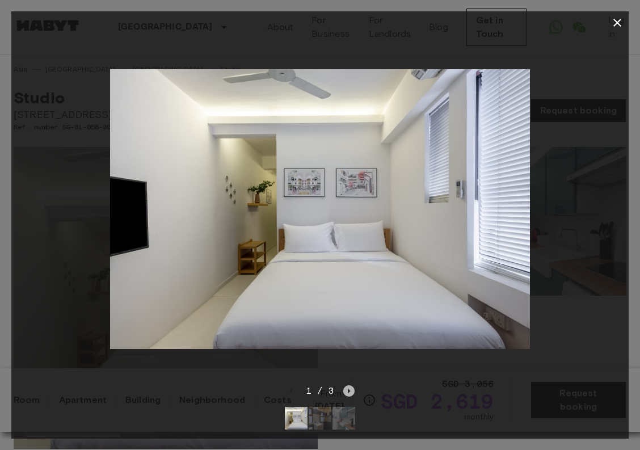
click at [350, 389] on icon "Next image" at bounding box center [348, 390] width 11 height 11
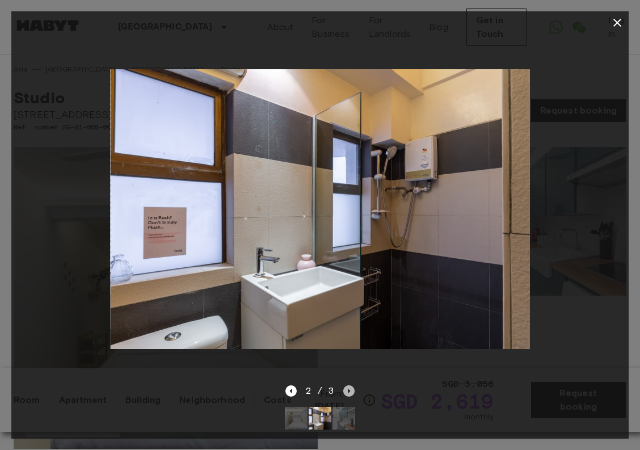
click at [349, 389] on icon "Next image" at bounding box center [348, 390] width 11 height 11
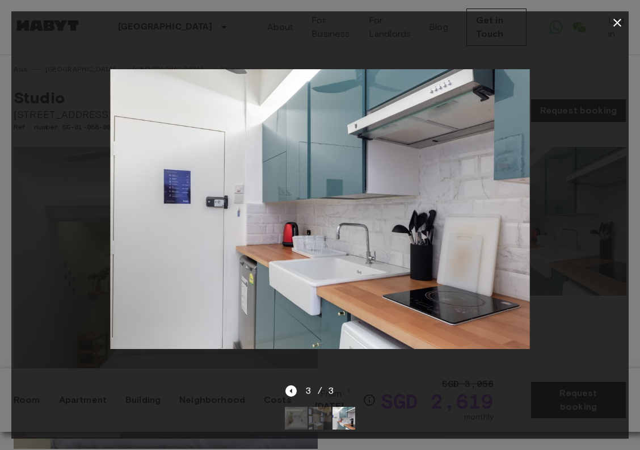
click at [619, 22] on icon "button" at bounding box center [617, 23] width 14 height 14
